Goal: Information Seeking & Learning: Check status

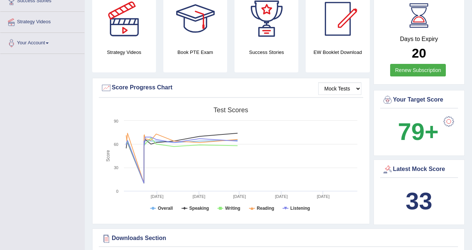
scroll to position [162, 0]
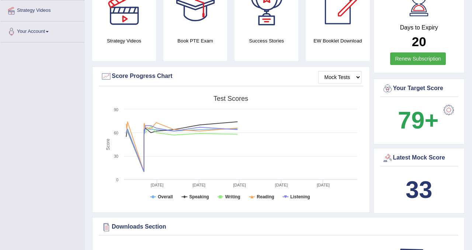
click at [419, 180] on b "33" at bounding box center [418, 189] width 27 height 27
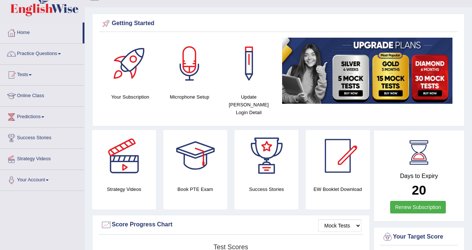
scroll to position [0, 0]
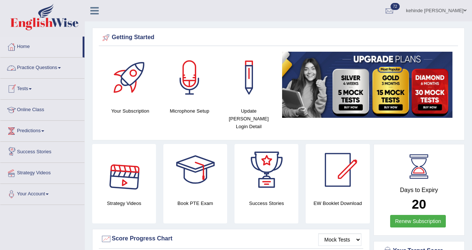
click at [28, 109] on link "Online Class" at bounding box center [42, 109] width 84 height 18
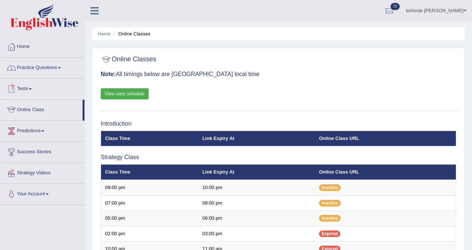
click at [28, 69] on link "Practice Questions" at bounding box center [42, 66] width 84 height 18
click at [39, 70] on link "Practice Questions" at bounding box center [42, 66] width 84 height 18
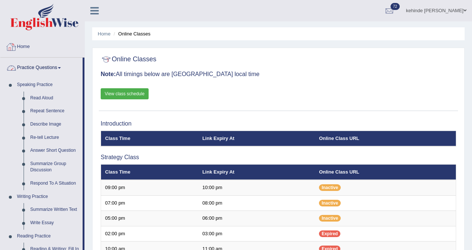
click at [27, 48] on link "Home" at bounding box center [42, 45] width 84 height 18
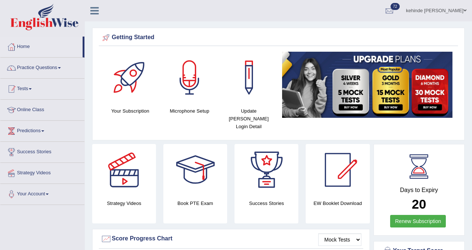
click at [16, 95] on link "Tests" at bounding box center [42, 88] width 84 height 18
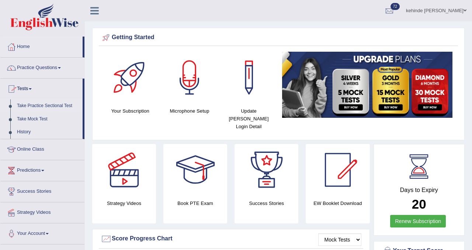
click at [28, 106] on link "Take Practice Sectional Test" at bounding box center [48, 105] width 69 height 13
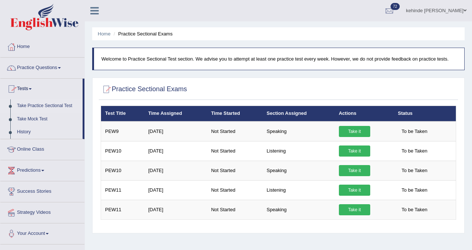
click at [25, 88] on link "Tests" at bounding box center [41, 88] width 82 height 18
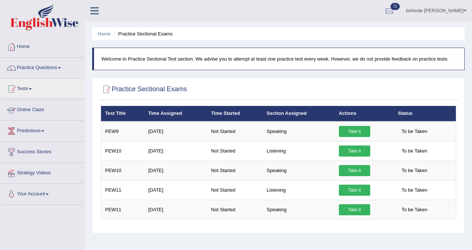
click at [32, 109] on link "Online Class" at bounding box center [42, 109] width 84 height 18
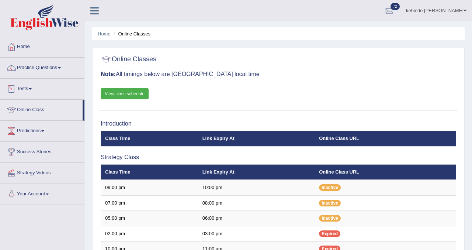
click at [24, 90] on link "Tests" at bounding box center [42, 88] width 84 height 18
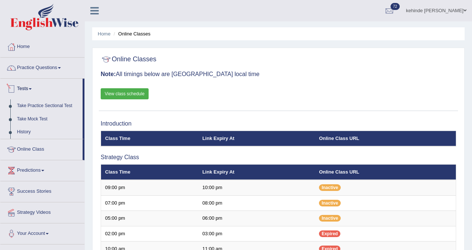
click at [24, 91] on link "Tests" at bounding box center [41, 88] width 82 height 18
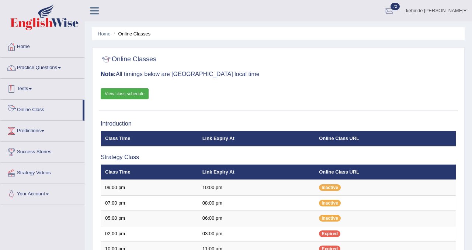
click at [27, 91] on link "Tests" at bounding box center [42, 88] width 84 height 18
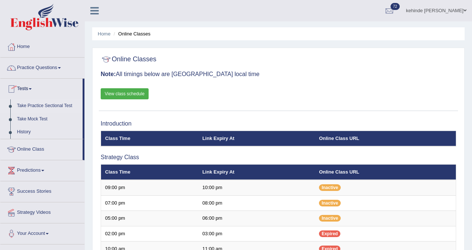
click at [30, 104] on link "Take Practice Sectional Test" at bounding box center [48, 105] width 69 height 13
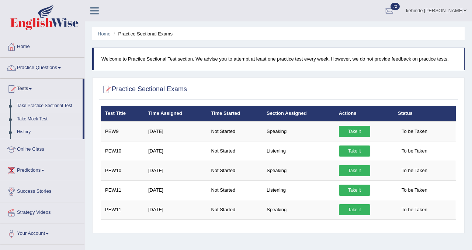
click at [24, 131] on link "History" at bounding box center [48, 131] width 69 height 13
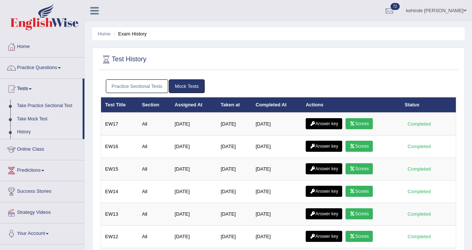
click at [126, 88] on link "Practice Sectional Tests" at bounding box center [137, 86] width 63 height 14
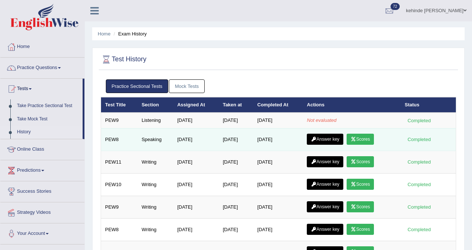
click at [356, 139] on icon at bounding box center [354, 139] width 6 height 4
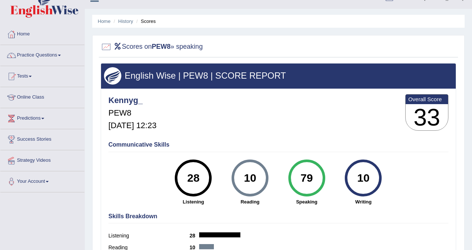
scroll to position [5, 0]
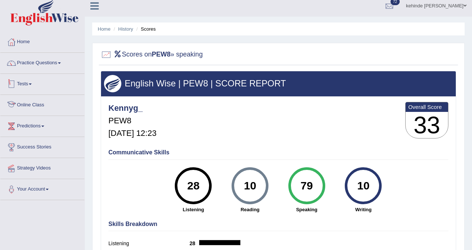
click at [19, 86] on link "Tests" at bounding box center [42, 83] width 84 height 18
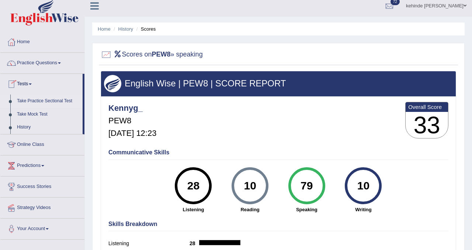
click at [34, 100] on link "Take Practice Sectional Test" at bounding box center [48, 100] width 69 height 13
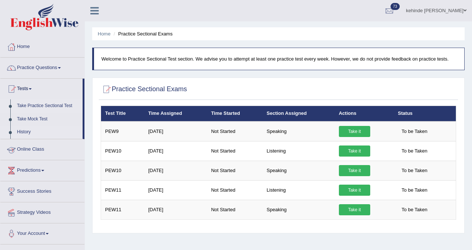
click at [22, 132] on link "History" at bounding box center [48, 131] width 69 height 13
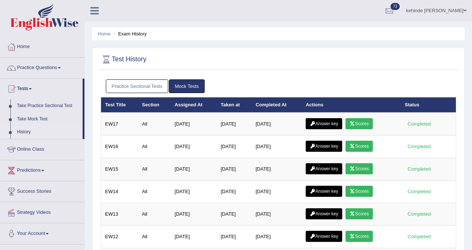
click at [137, 91] on link "Practice Sectional Tests" at bounding box center [137, 86] width 63 height 14
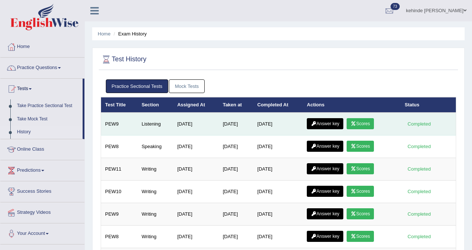
click at [318, 126] on link "Answer key" at bounding box center [325, 123] width 36 height 11
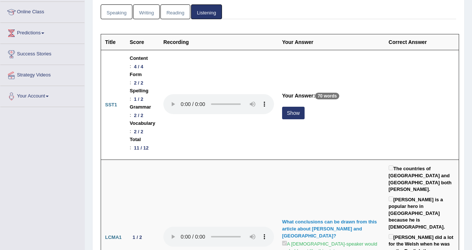
scroll to position [101, 0]
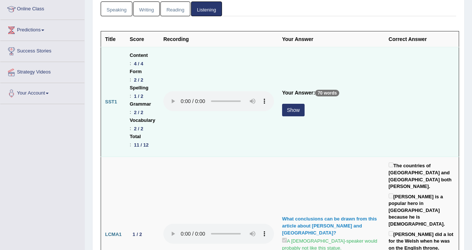
click at [304, 104] on button "Show" at bounding box center [293, 110] width 22 height 13
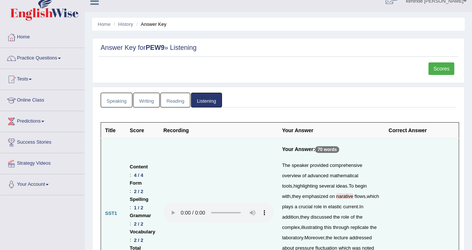
scroll to position [0, 0]
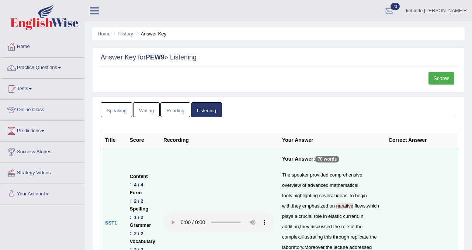
click at [437, 79] on link "Scores" at bounding box center [441, 78] width 26 height 13
